Goal: Task Accomplishment & Management: Use online tool/utility

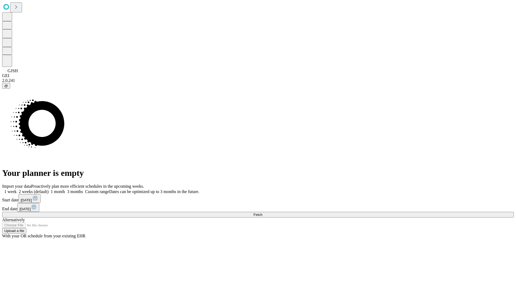
click at [262, 213] on span "Fetch" at bounding box center [257, 215] width 9 height 4
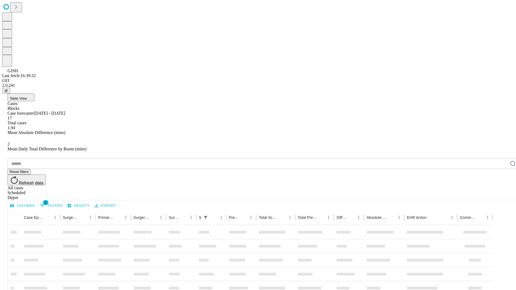
click at [27, 96] on span "Table View" at bounding box center [18, 98] width 17 height 4
